Goal: Task Accomplishment & Management: Use online tool/utility

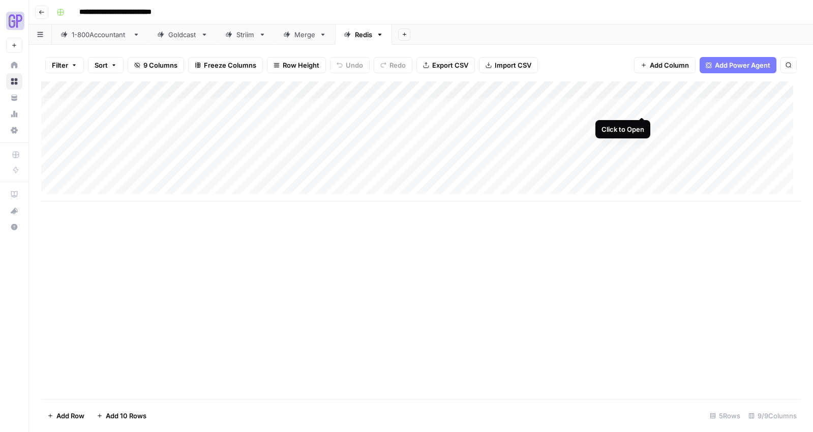
click at [640, 106] on div "Add Column" at bounding box center [421, 141] width 760 height 120
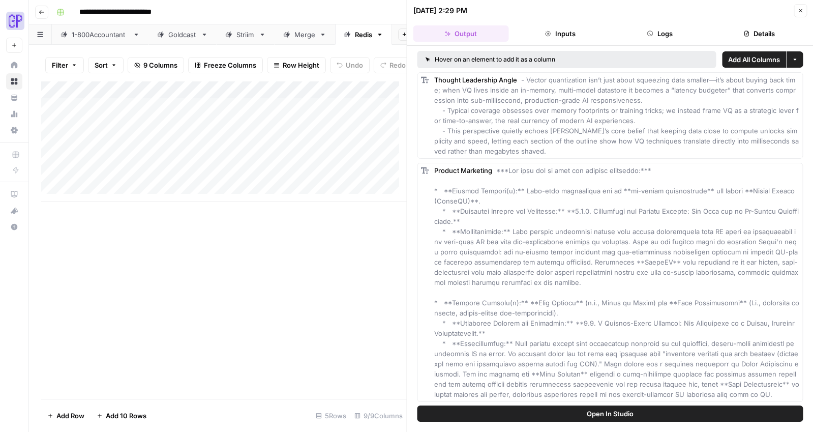
click at [571, 410] on button "Open In Studio" at bounding box center [610, 413] width 386 height 16
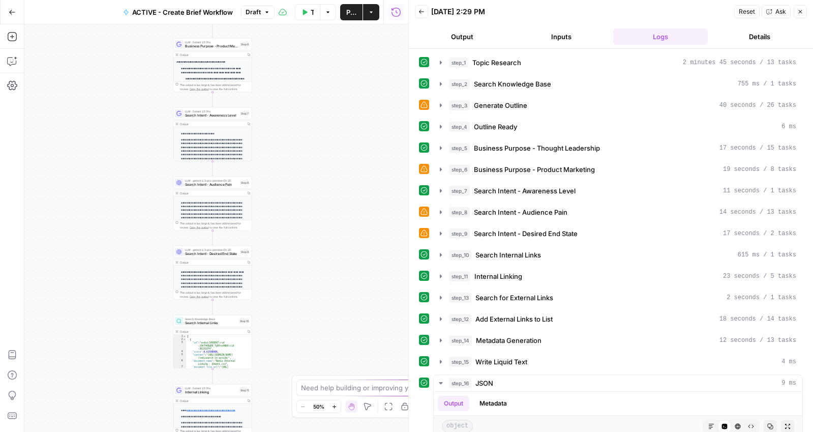
click at [468, 39] on button "Output" at bounding box center [462, 36] width 95 height 16
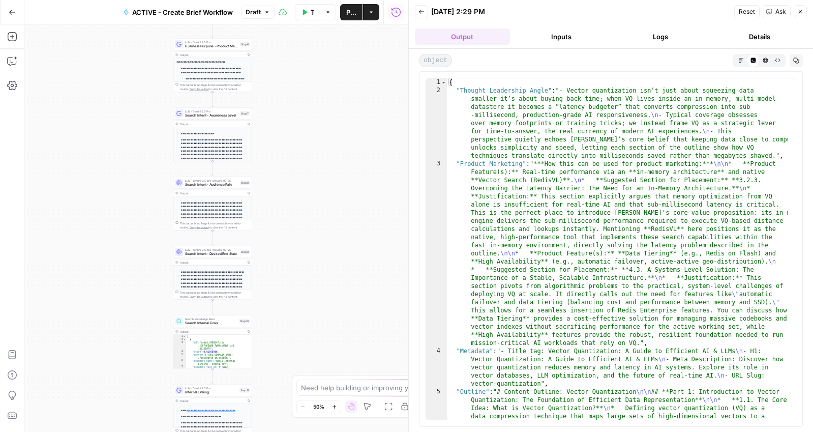
click at [736, 62] on button "Markdown" at bounding box center [741, 60] width 12 height 12
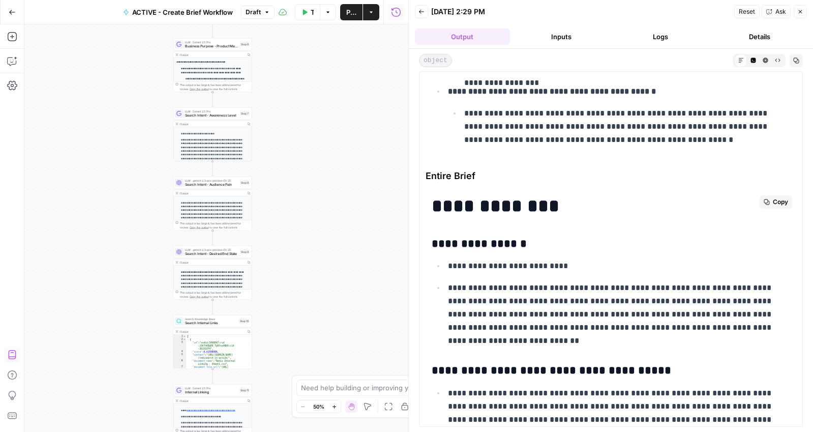
scroll to position [2720, 0]
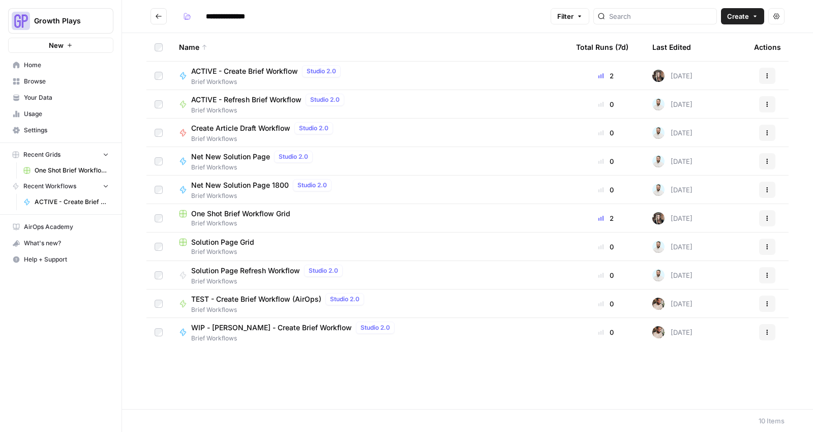
click at [37, 171] on span "One Shot Brief Workflow Grid" at bounding box center [72, 170] width 74 height 9
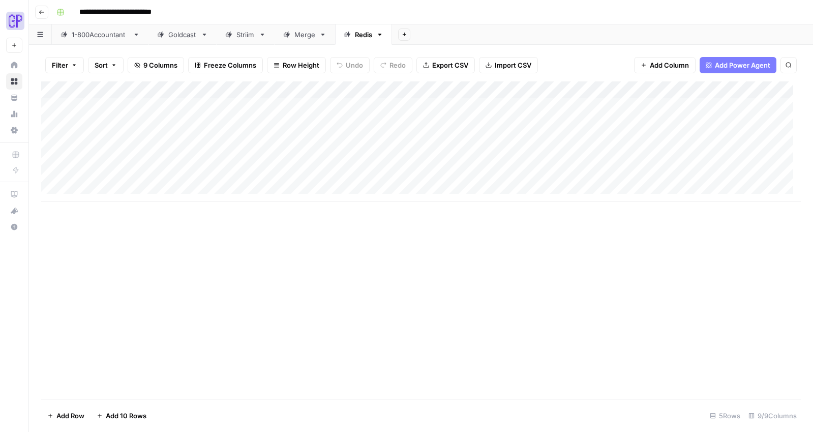
click at [168, 37] on div "Goldcast" at bounding box center [182, 34] width 28 height 10
click at [113, 173] on div "Add Column" at bounding box center [421, 132] width 760 height 103
type textarea "********"
click at [263, 281] on div "Add Column" at bounding box center [421, 239] width 760 height 317
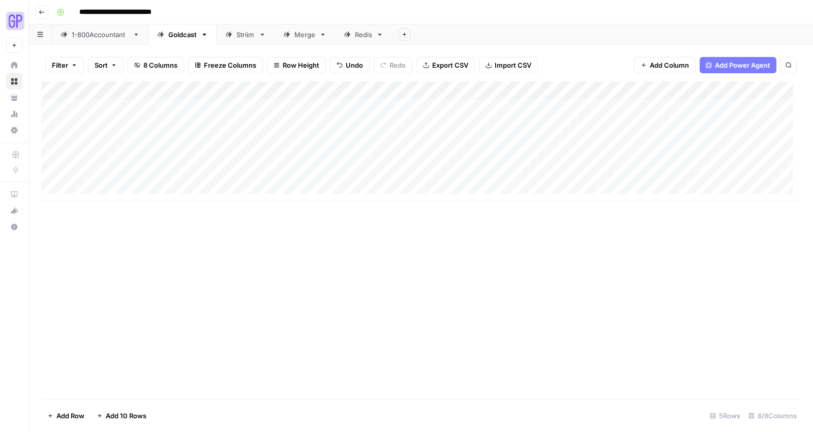
click at [302, 167] on div "Add Column" at bounding box center [421, 141] width 760 height 120
